Goal: Information Seeking & Learning: Learn about a topic

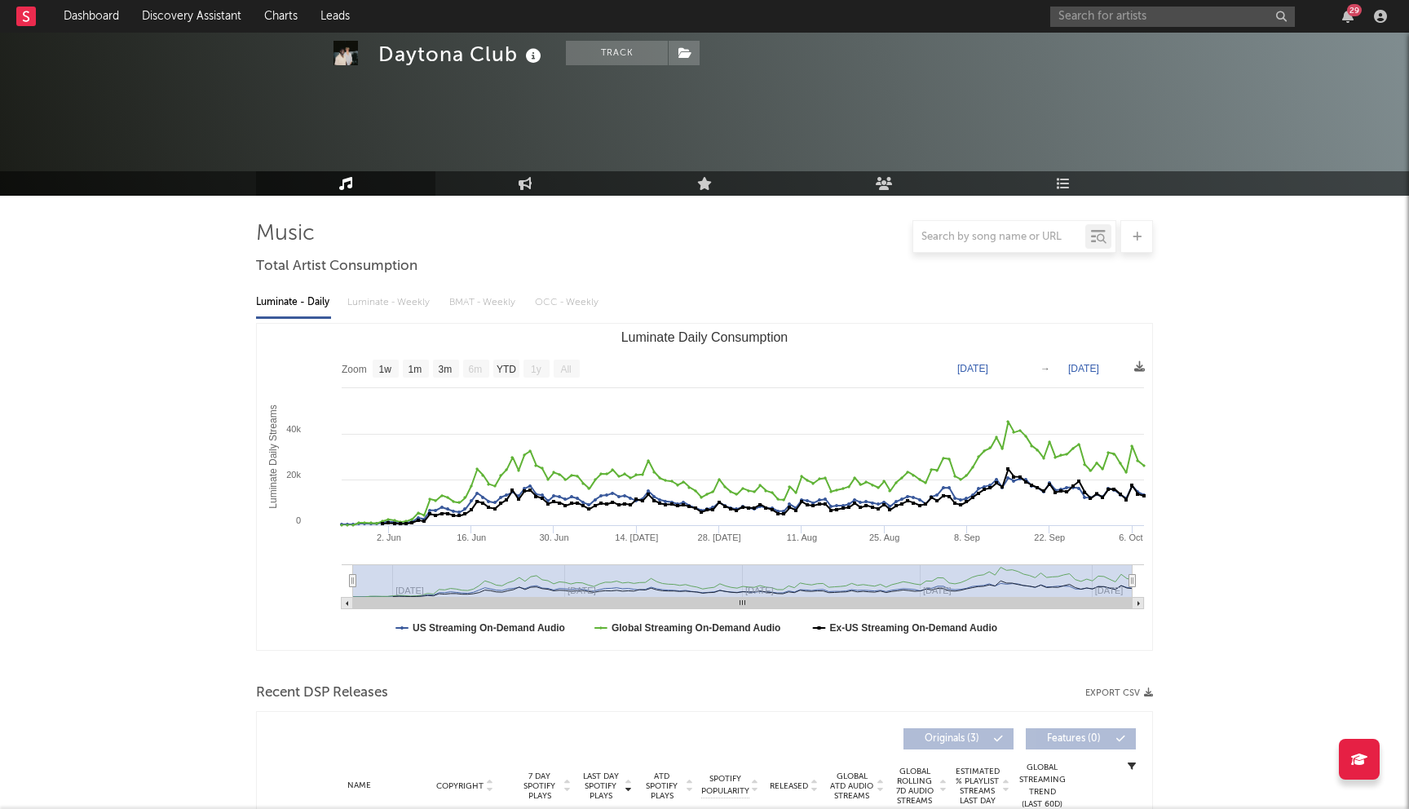
select select "1w"
click at [1118, 19] on input "text" at bounding box center [1172, 17] width 245 height 20
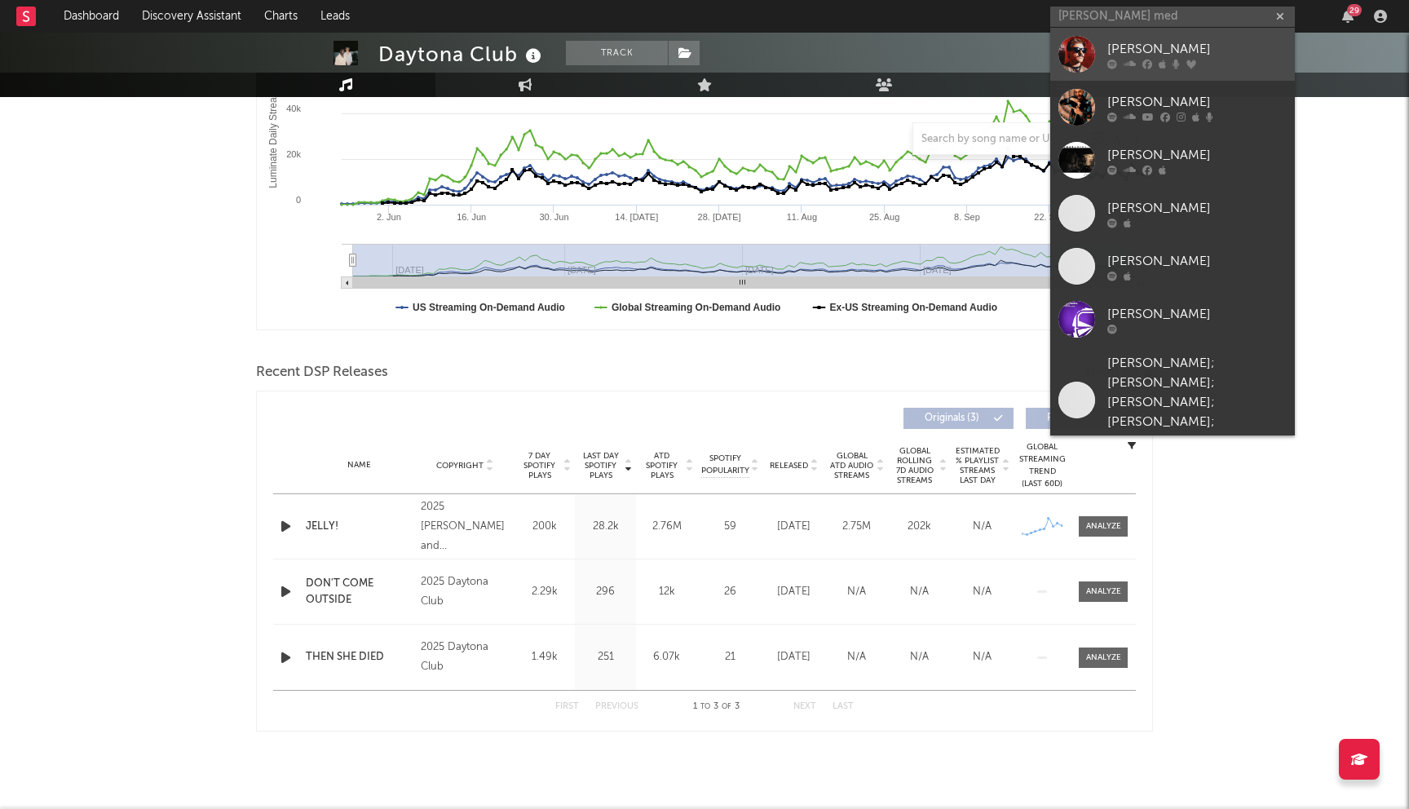
type input "[PERSON_NAME] med"
click at [1172, 52] on div "[PERSON_NAME]" at bounding box center [1196, 49] width 179 height 20
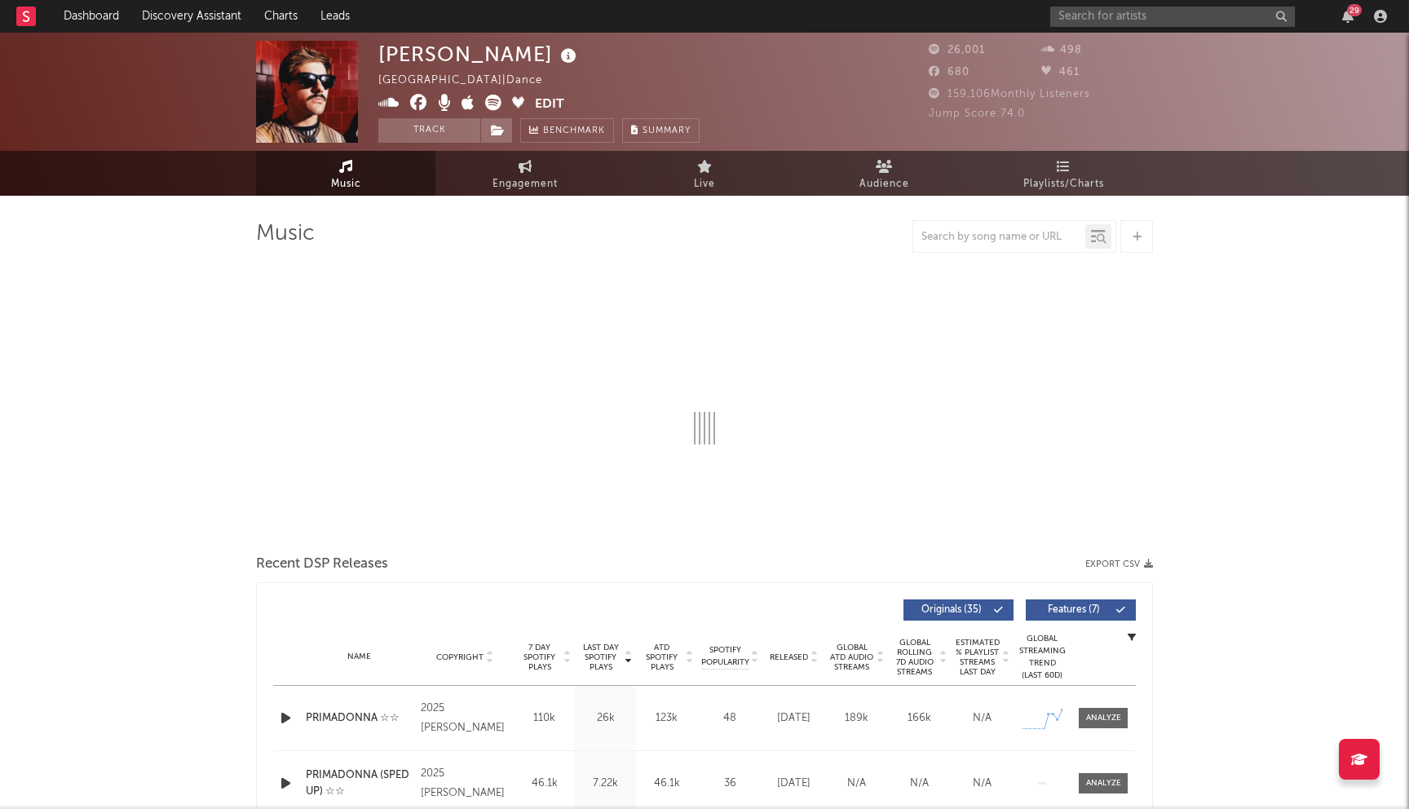
select select "6m"
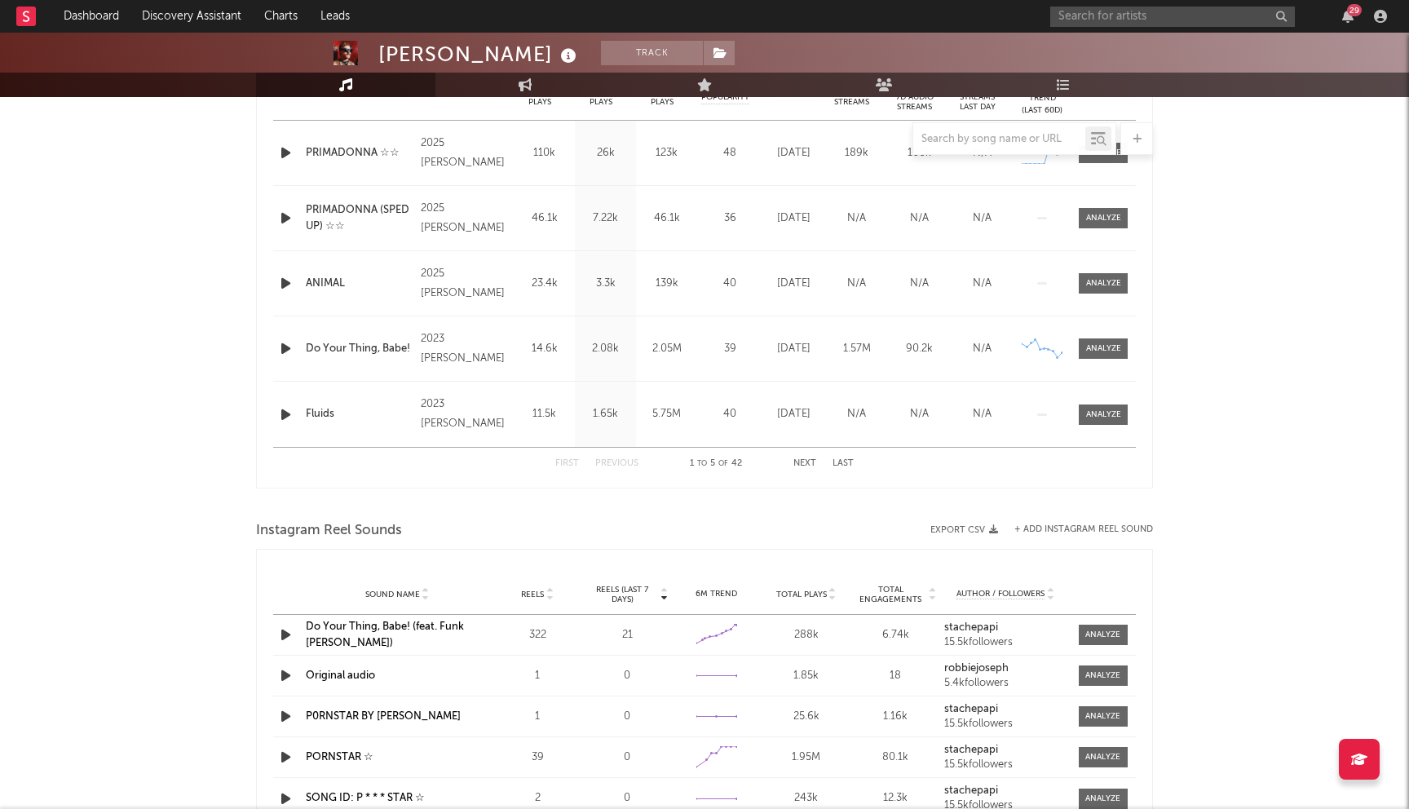
scroll to position [591, 0]
